Goal: Transaction & Acquisition: Purchase product/service

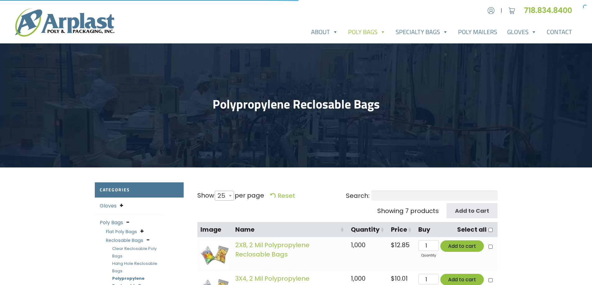
select select "25"
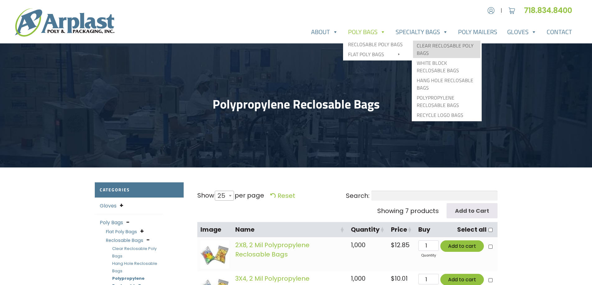
click at [442, 46] on link "Clear Reclosable Poly Bags" at bounding box center [446, 49] width 67 height 17
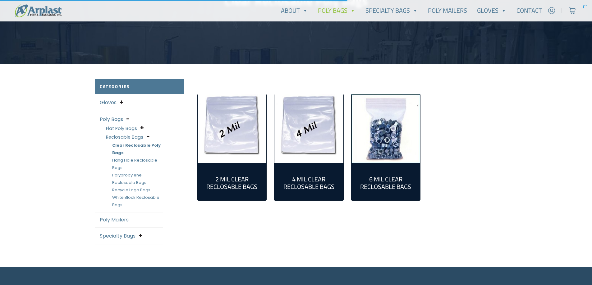
scroll to position [124, 0]
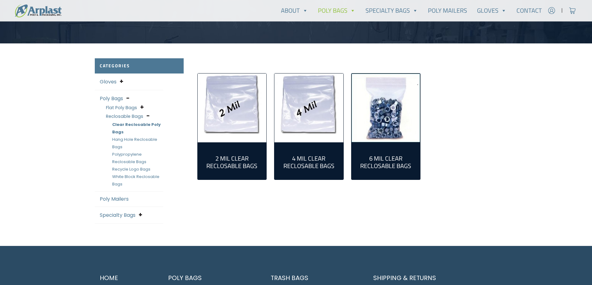
click at [230, 161] on h2 "2 Mil Clear Reclosable Bags (55)" at bounding box center [231, 162] width 59 height 15
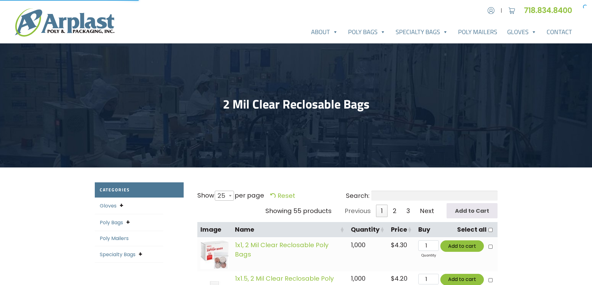
select select "25"
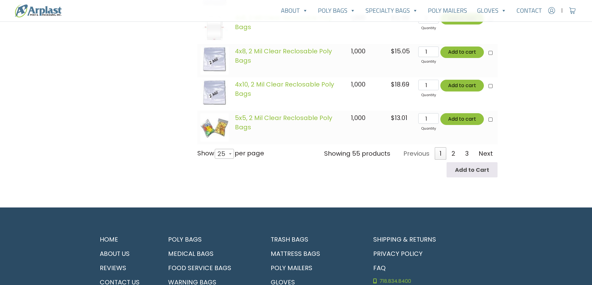
scroll to position [932, 0]
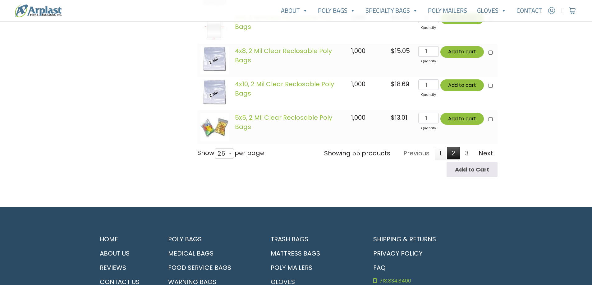
click at [453, 156] on link "2" at bounding box center [453, 153] width 13 height 12
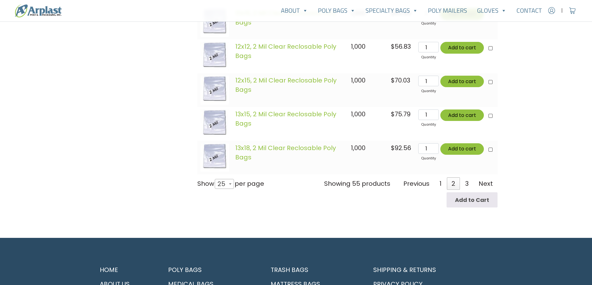
scroll to position [967, 0]
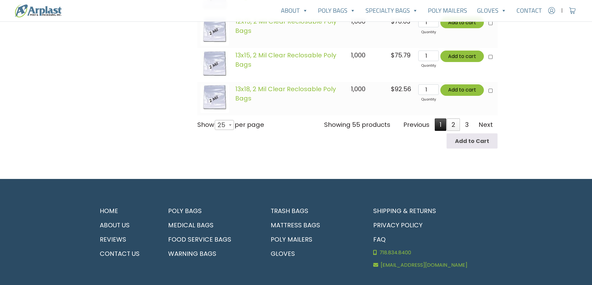
click at [440, 126] on link "1" at bounding box center [439, 125] width 11 height 12
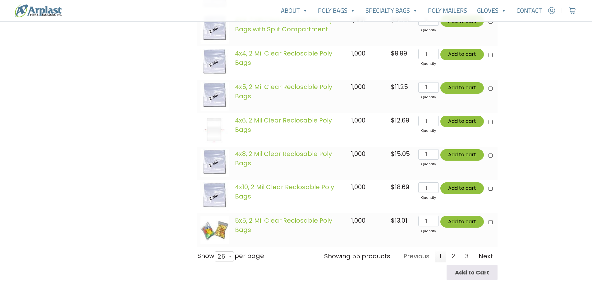
scroll to position [843, 0]
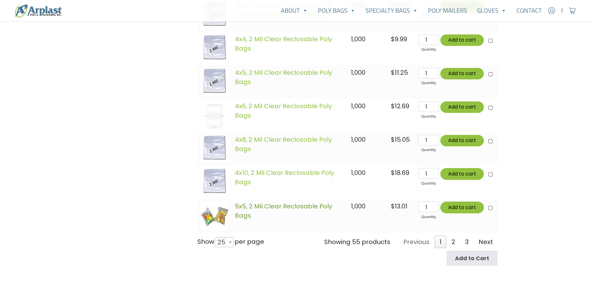
click at [246, 209] on link "5x5, 2 Mil Clear Reclosable Poly Bags" at bounding box center [283, 211] width 97 height 18
